Goal: Task Accomplishment & Management: Use online tool/utility

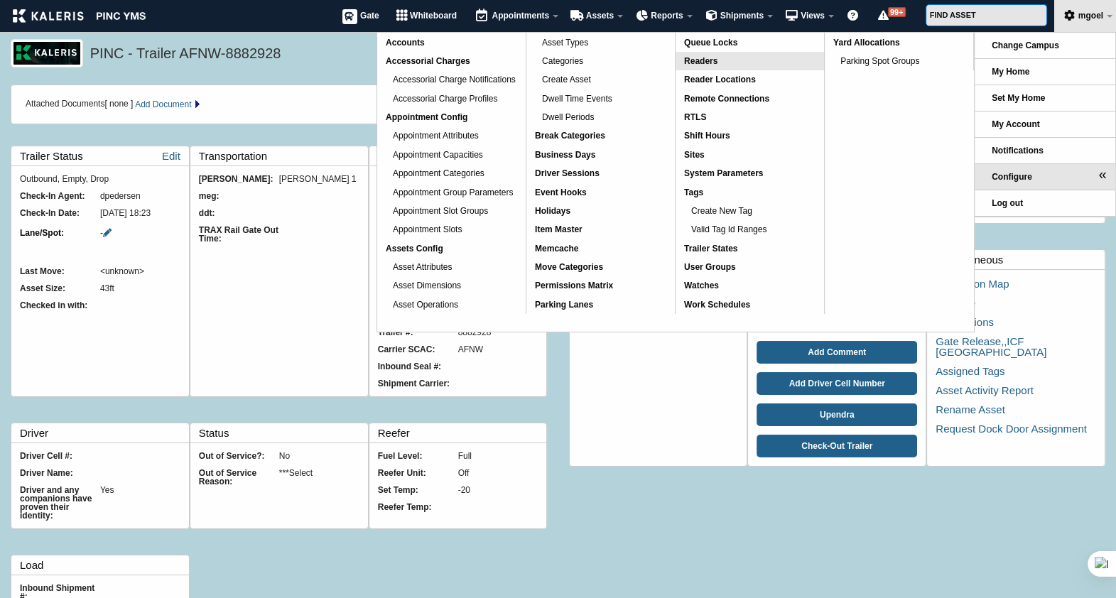
click at [732, 67] on link "Readers" at bounding box center [750, 61] width 148 height 18
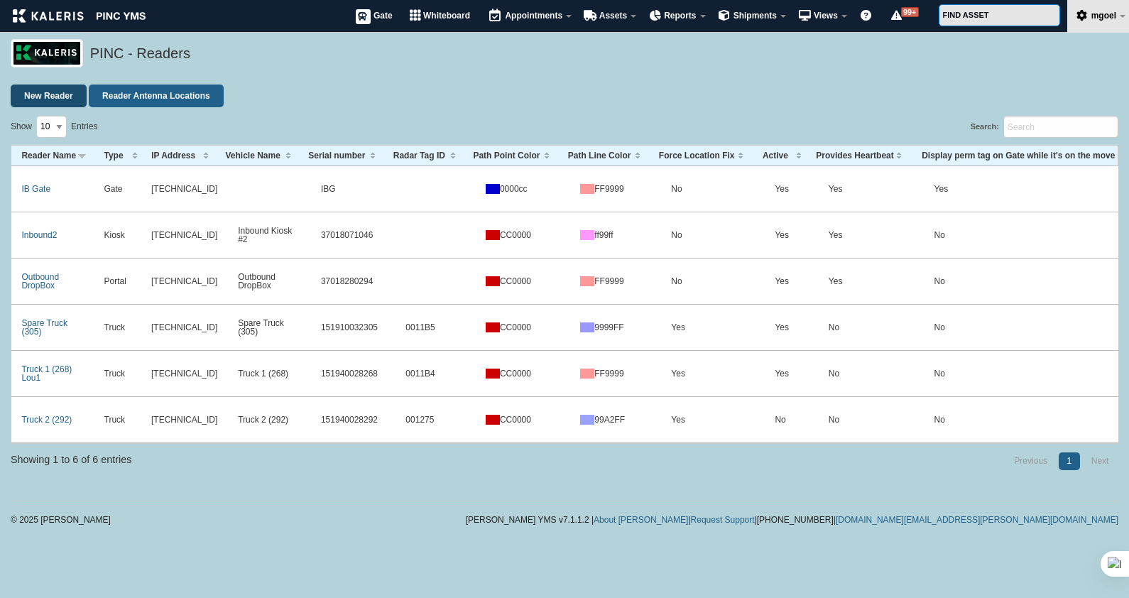
click at [49, 97] on link "New Reader" at bounding box center [49, 96] width 76 height 23
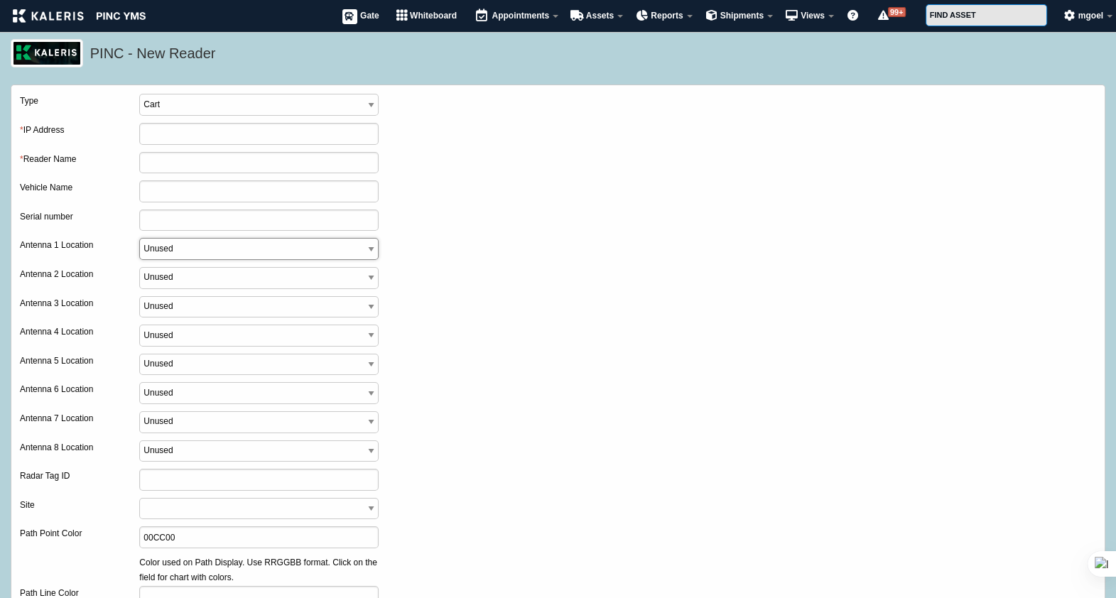
click at [277, 259] on select "Unused Tag Location Update Goat-Right Goat-Left Goat-Front Goat-Down Goat-DockD…" at bounding box center [258, 249] width 239 height 22
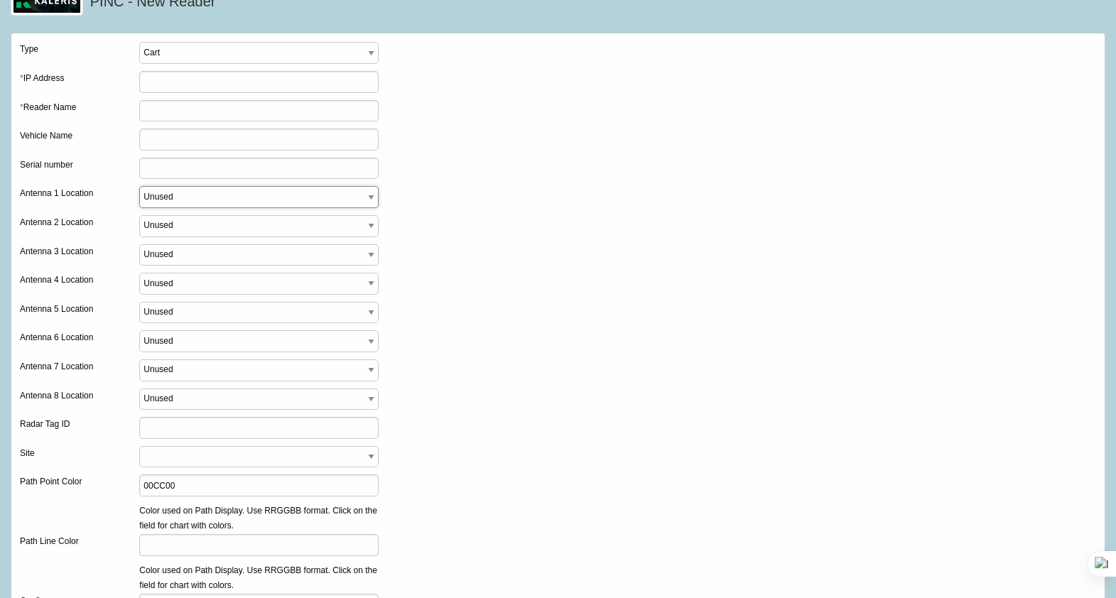
scroll to position [37, 0]
